Goal: Navigation & Orientation: Find specific page/section

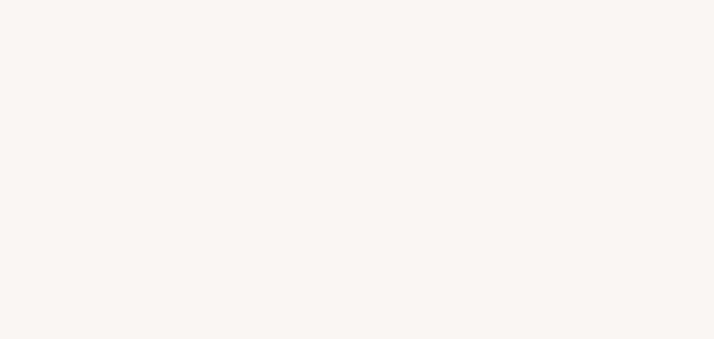
select select "ES"
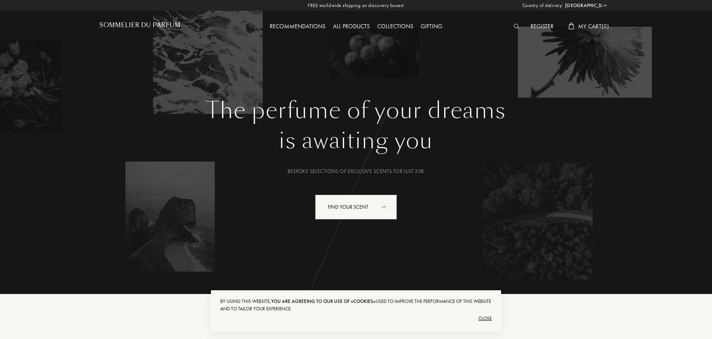
click at [411, 24] on div "Collections" at bounding box center [394, 27] width 43 height 10
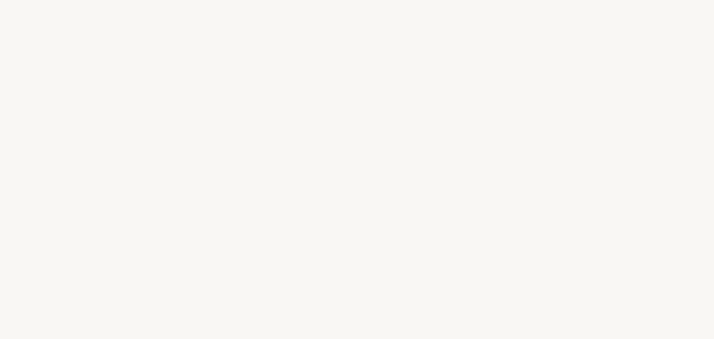
select select "ES"
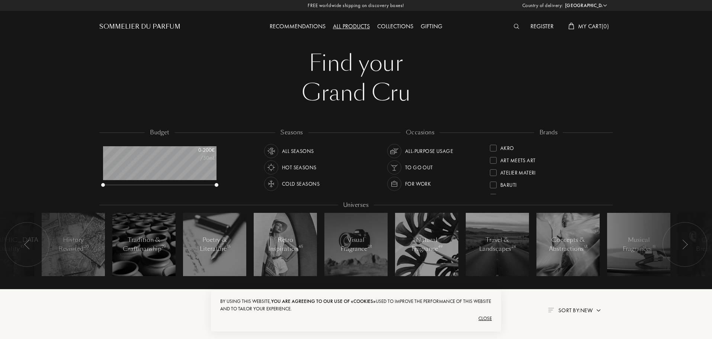
click at [174, 24] on div "Sommelier du Parfum" at bounding box center [139, 26] width 81 height 9
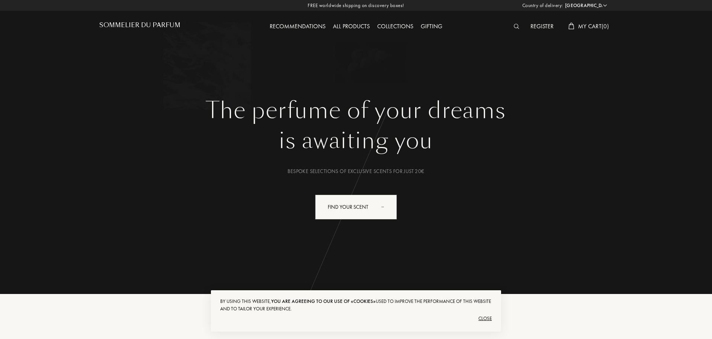
select select "ES"
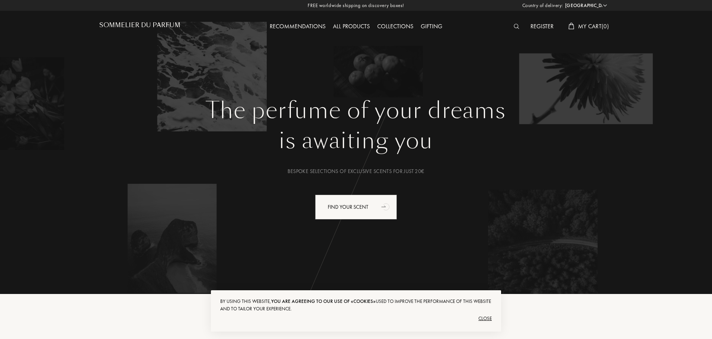
click at [481, 320] on div "Close" at bounding box center [355, 318] width 271 height 12
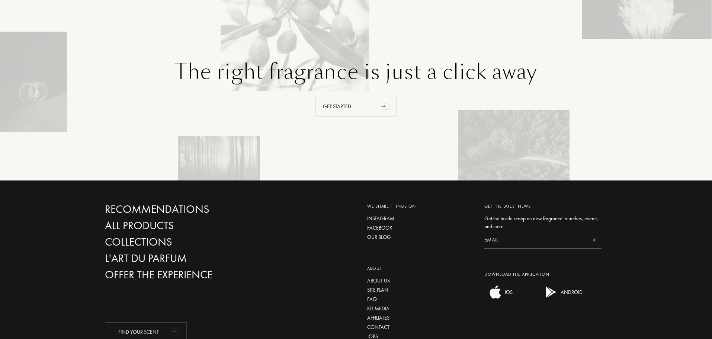
scroll to position [1743, 0]
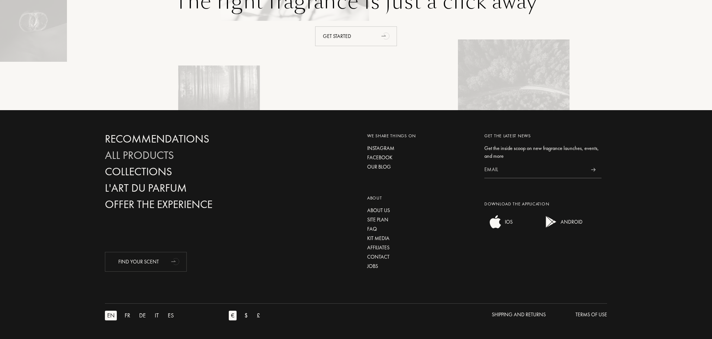
click at [164, 152] on div "All products" at bounding box center [185, 155] width 160 height 13
